Goal: Task Accomplishment & Management: Complete application form

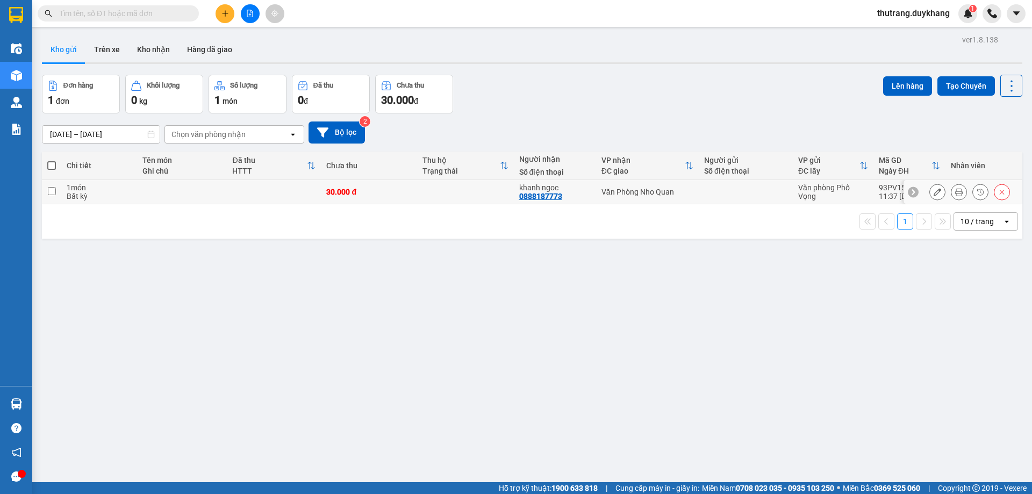
drag, startPoint x: 84, startPoint y: 193, endPoint x: 576, endPoint y: 113, distance: 498.4
click at [85, 192] on div "Bất kỳ" at bounding box center [99, 196] width 65 height 9
checkbox input "true"
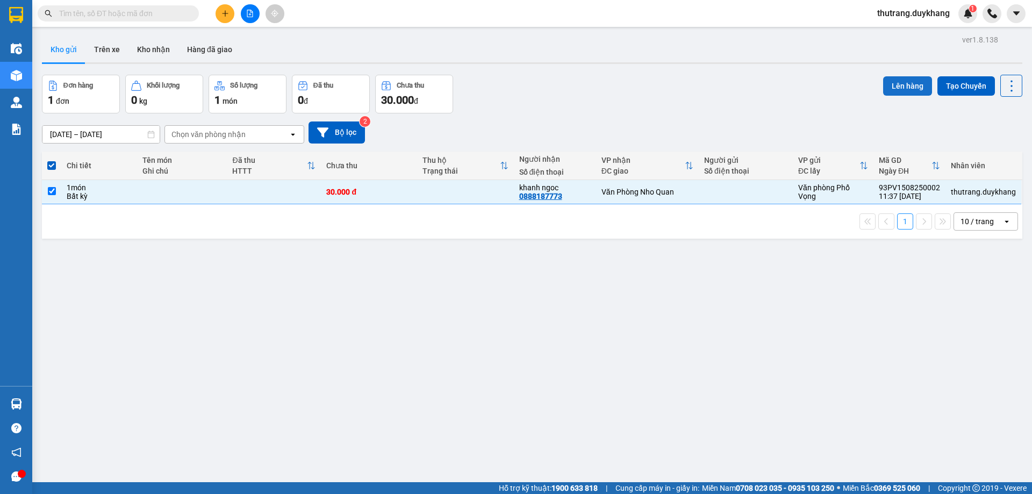
click at [910, 84] on button "Lên hàng" at bounding box center [908, 85] width 49 height 19
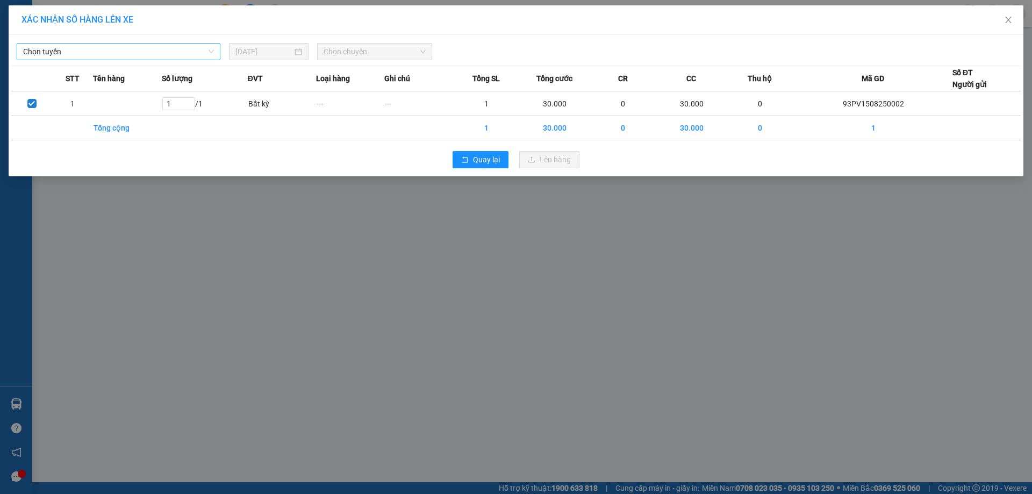
click at [193, 56] on span "Chọn tuyến" at bounding box center [118, 52] width 191 height 16
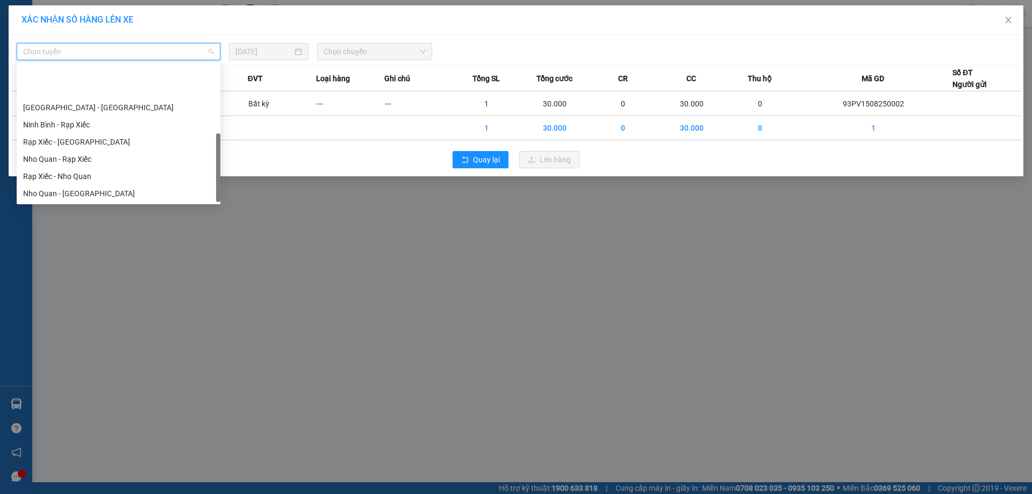
scroll to position [52, 0]
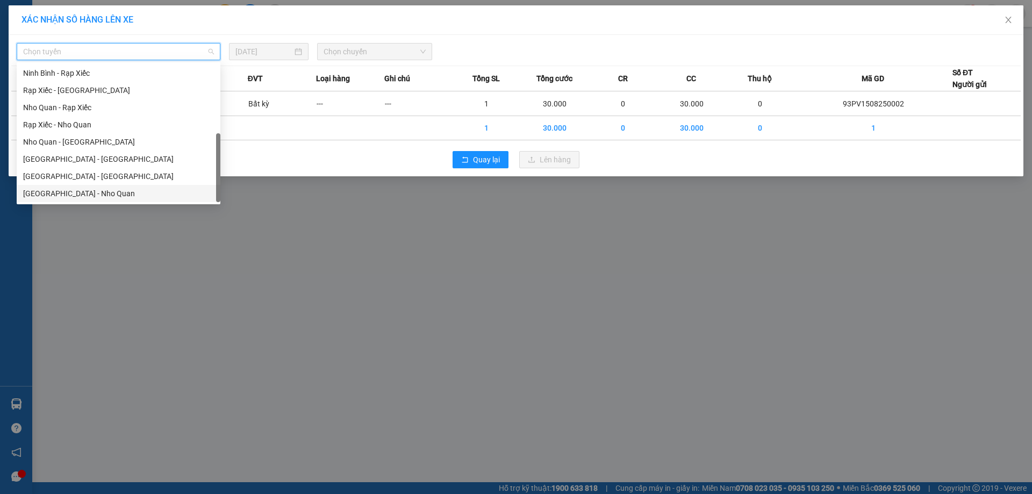
click at [142, 188] on div "[GEOGRAPHIC_DATA] - Nho Quan" at bounding box center [118, 194] width 191 height 12
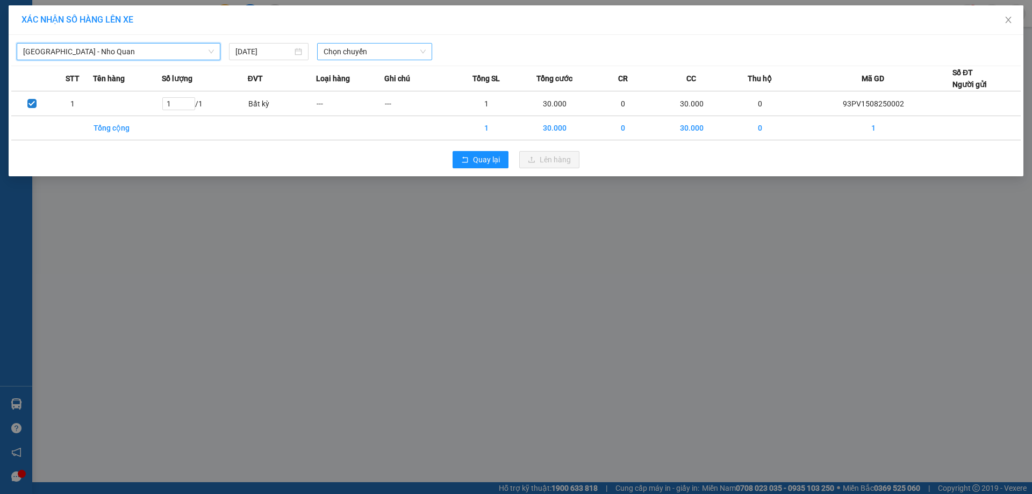
click at [343, 56] on span "Chọn chuyến" at bounding box center [375, 52] width 102 height 16
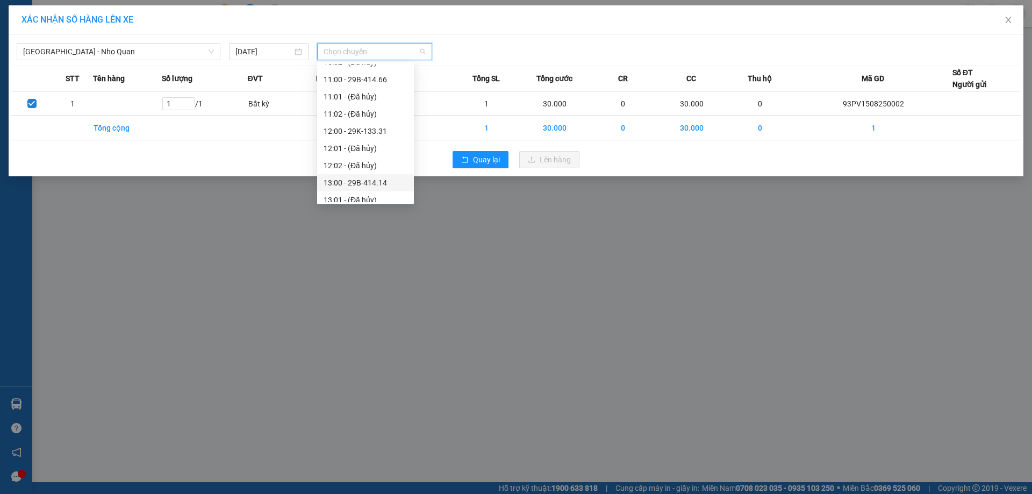
scroll to position [323, 0]
click at [390, 193] on div "14:01 - 29B-413.84" at bounding box center [366, 198] width 84 height 12
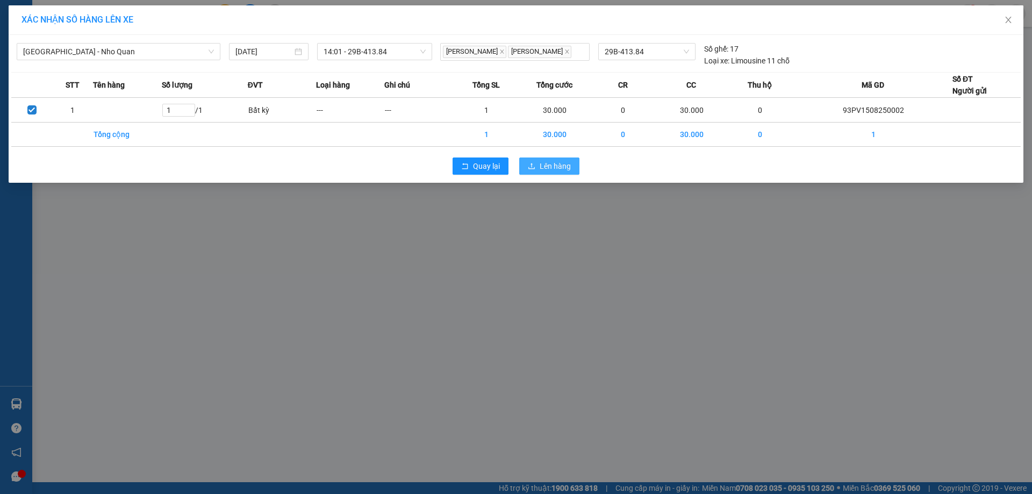
click at [569, 172] on span "Lên hàng" at bounding box center [555, 166] width 31 height 12
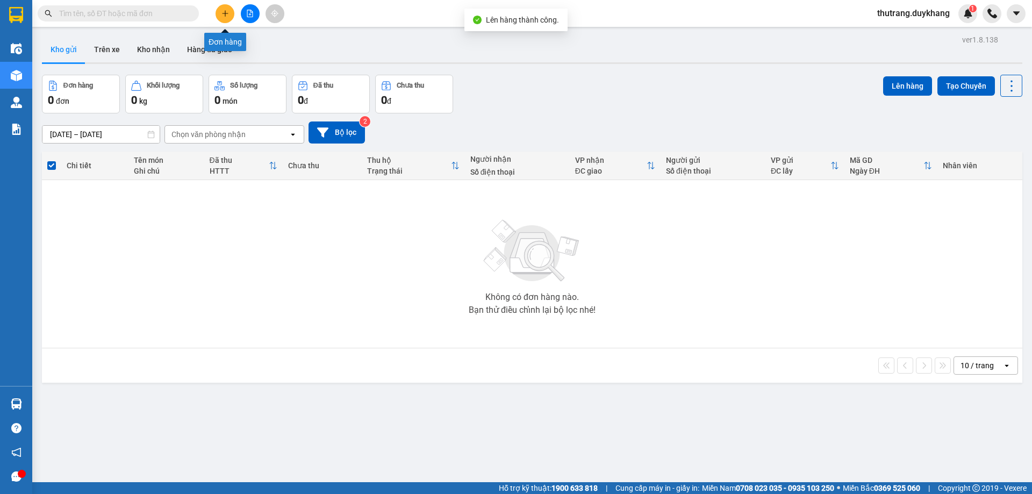
click at [226, 13] on icon "plus" at bounding box center [226, 14] width 8 height 8
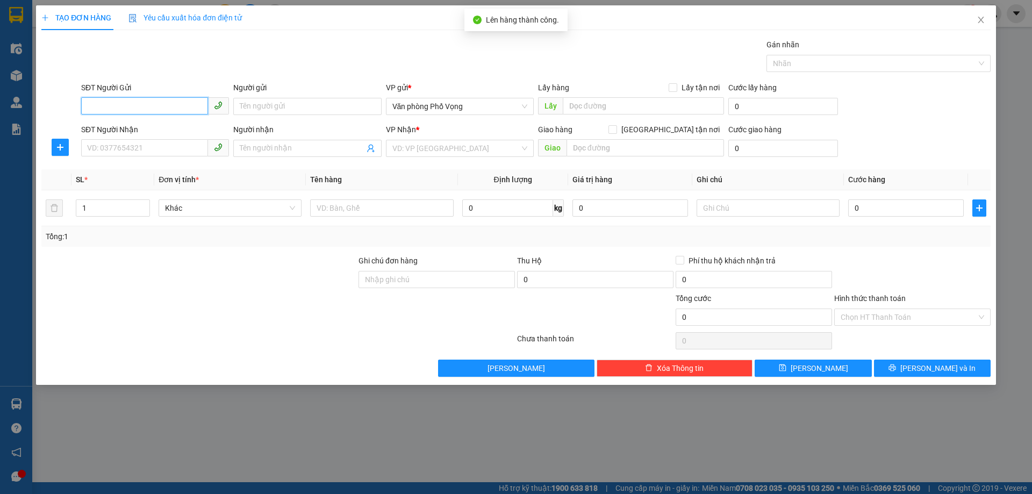
click at [162, 109] on input "SĐT Người Gửi" at bounding box center [144, 105] width 127 height 17
click at [161, 141] on input "SĐT Người Nhận" at bounding box center [144, 147] width 127 height 17
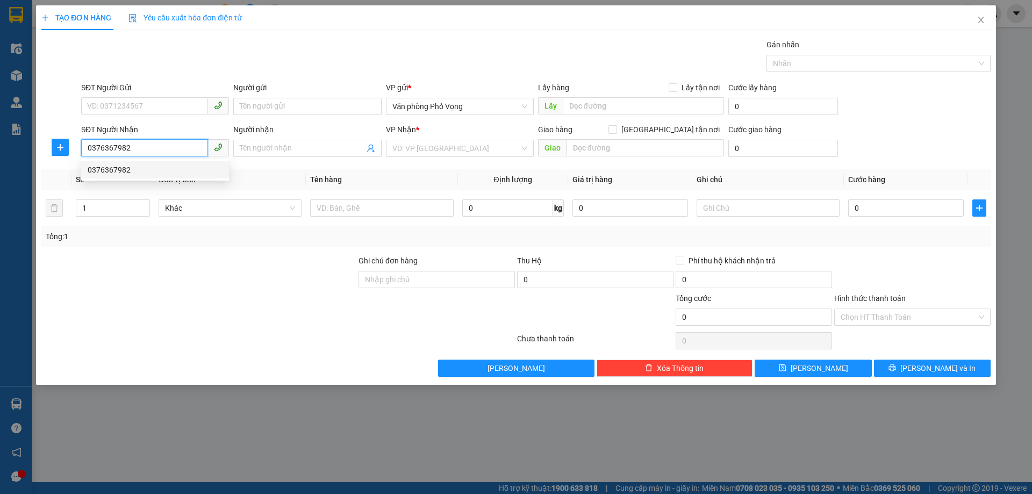
click at [150, 173] on div "0376367982" at bounding box center [155, 170] width 135 height 12
type input "0376367982"
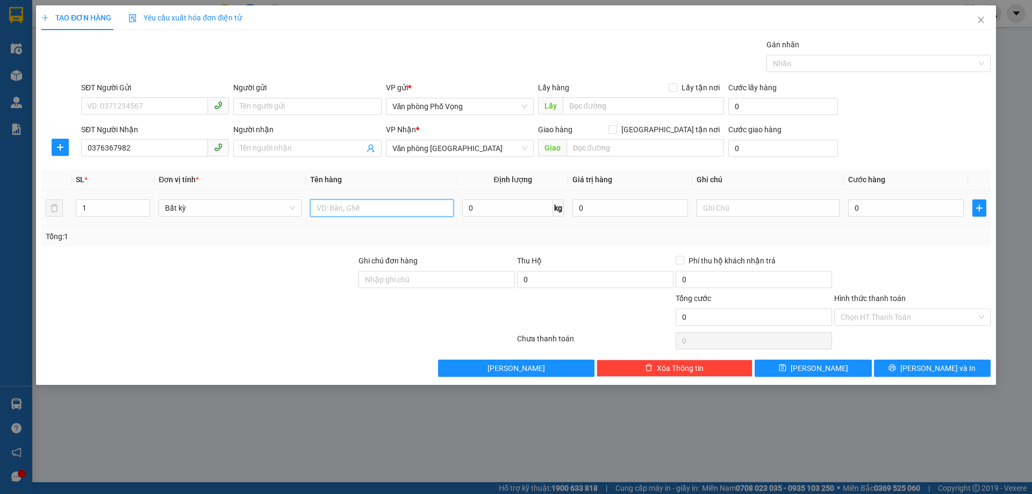
click at [343, 209] on input "text" at bounding box center [381, 208] width 143 height 17
type input "3 thung hang"
click at [877, 208] on input "0" at bounding box center [907, 208] width 116 height 17
type input "9"
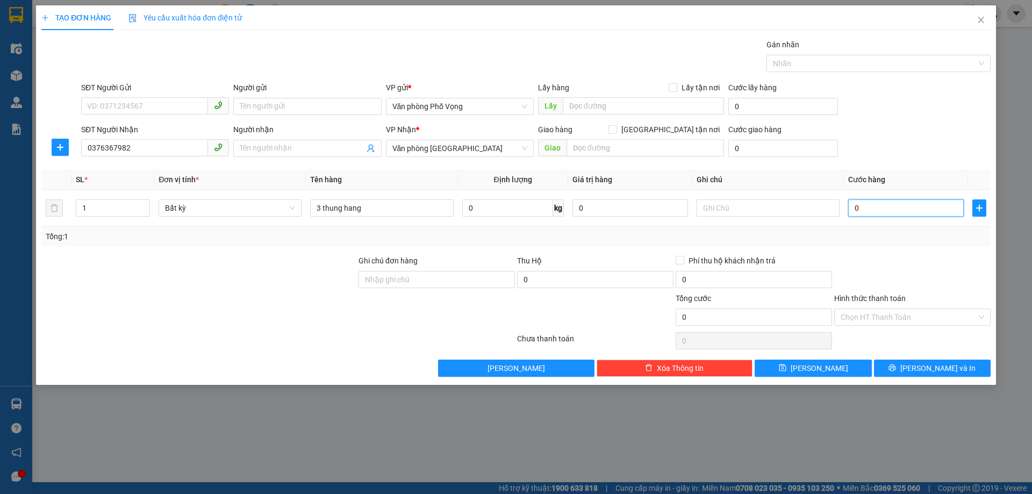
type input "9"
type input "90"
type input "900"
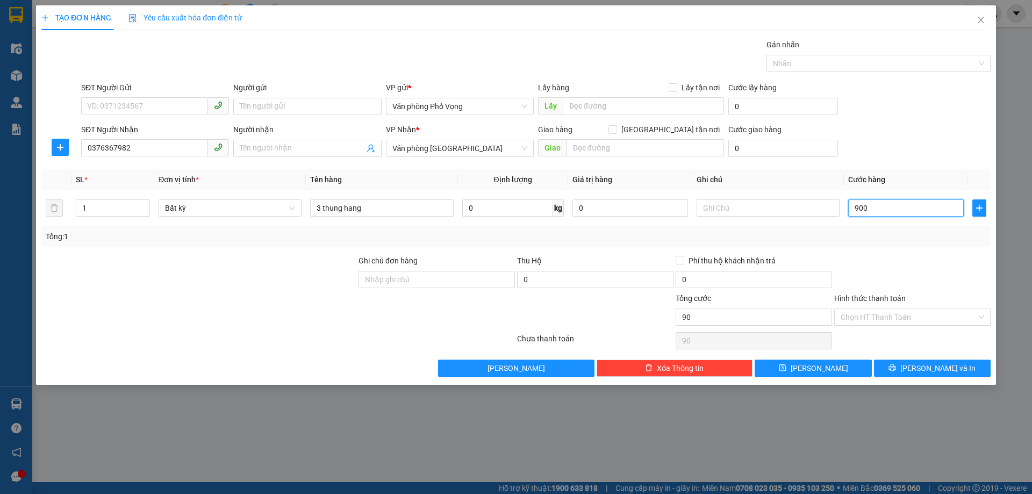
type input "900"
type input "9.000"
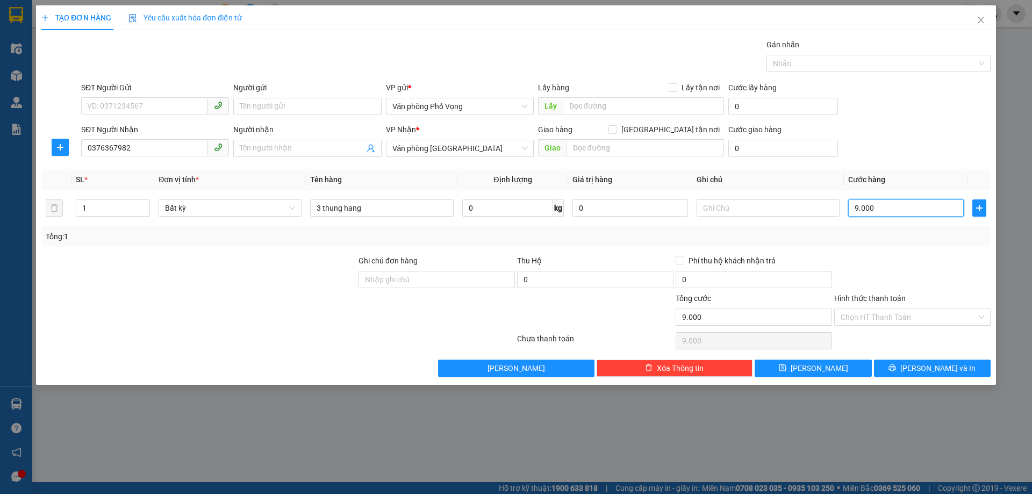
type input "90.000"
click at [823, 368] on span "[PERSON_NAME]" at bounding box center [820, 368] width 58 height 12
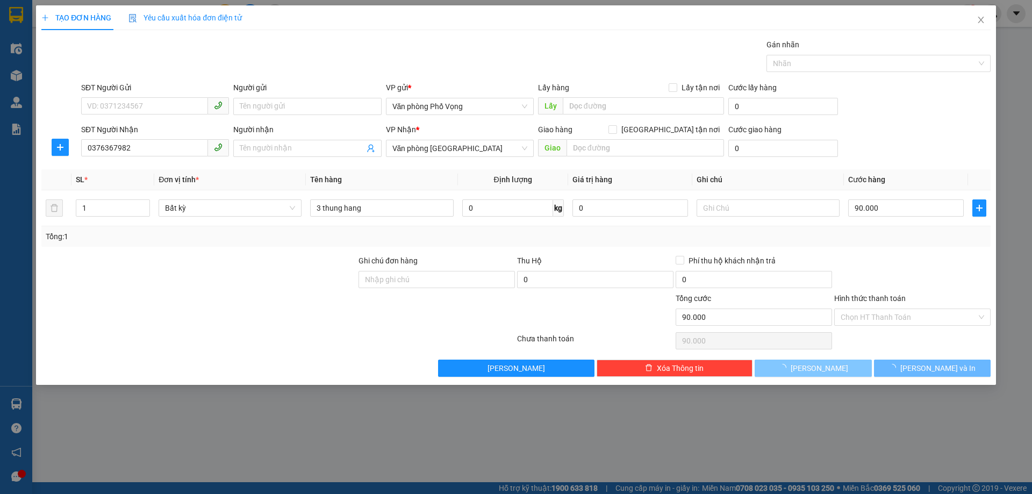
type input "0"
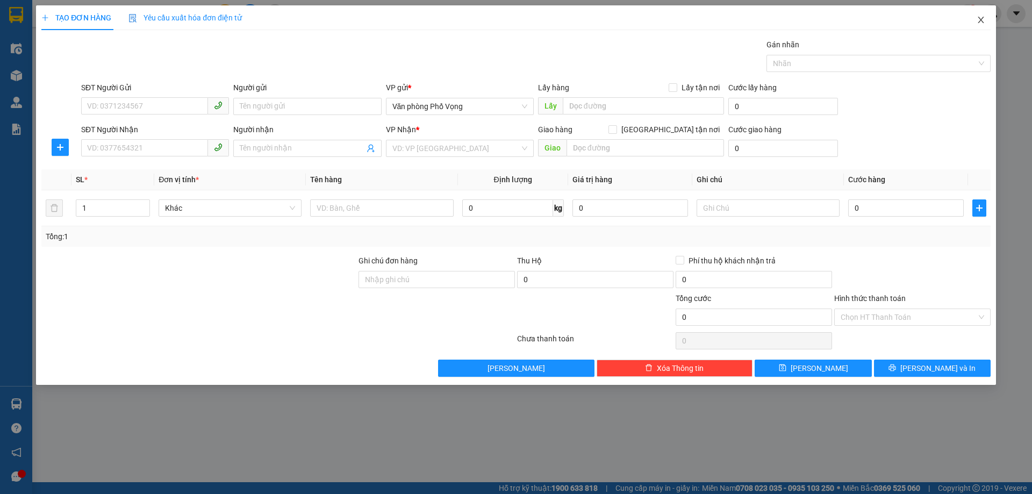
click at [987, 19] on span "Close" at bounding box center [981, 20] width 30 height 30
